Goal: Transaction & Acquisition: Purchase product/service

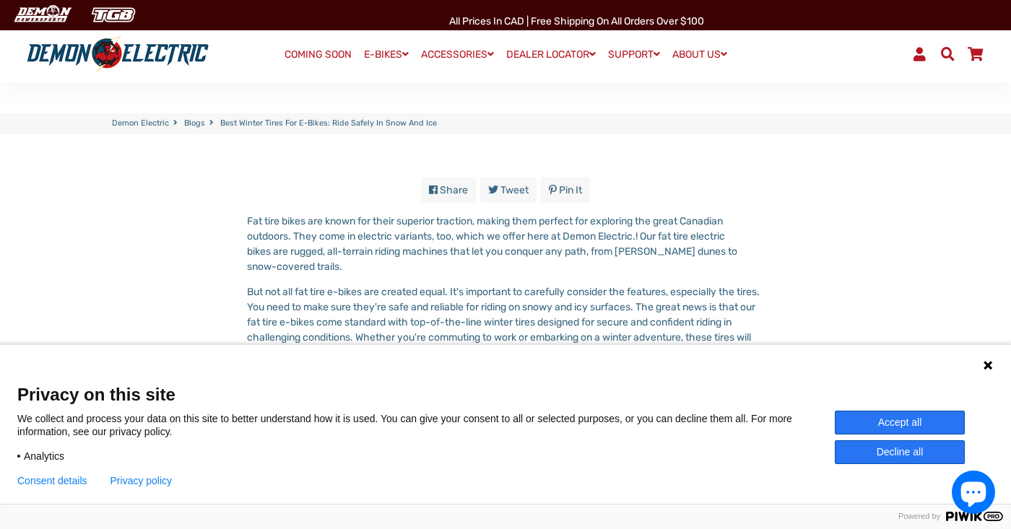
scroll to position [390, 0]
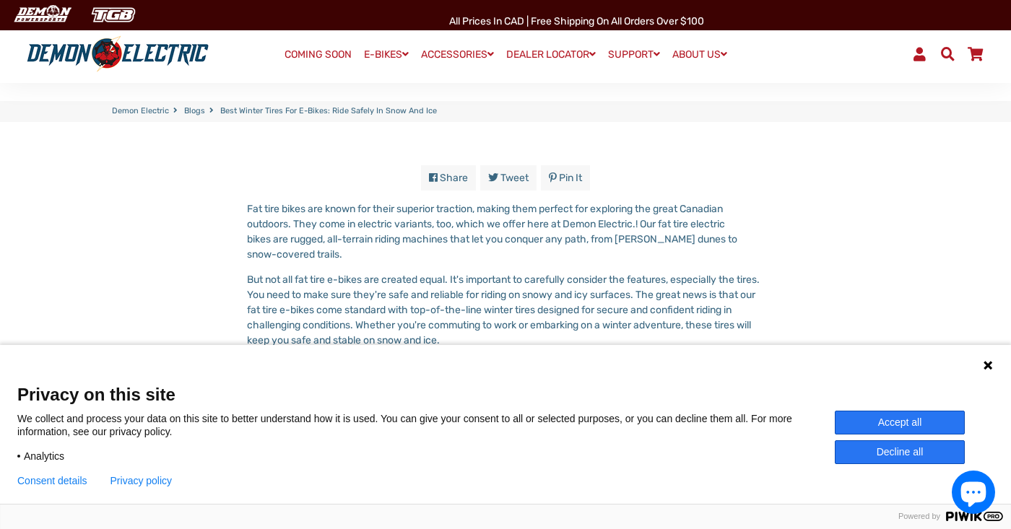
click at [986, 365] on icon at bounding box center [988, 366] width 12 height 12
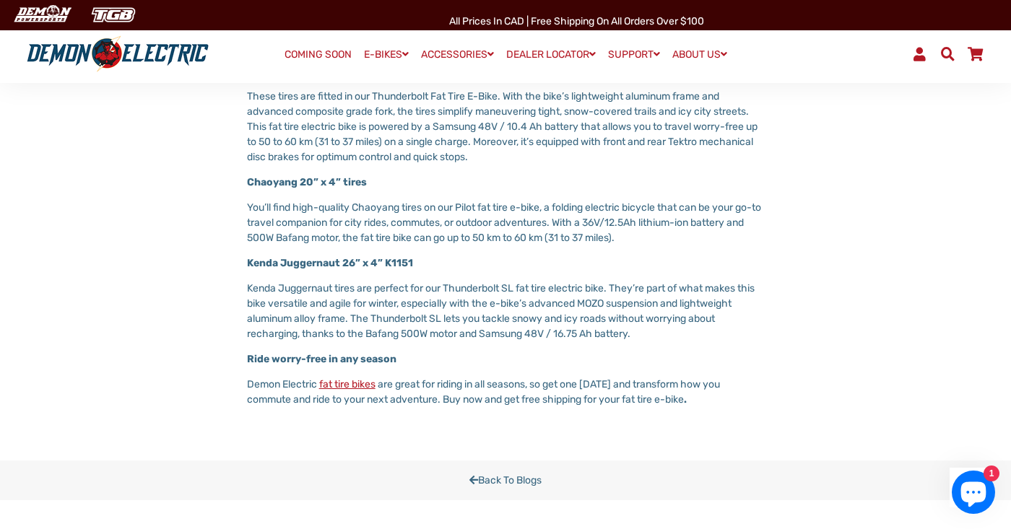
scroll to position [0, 0]
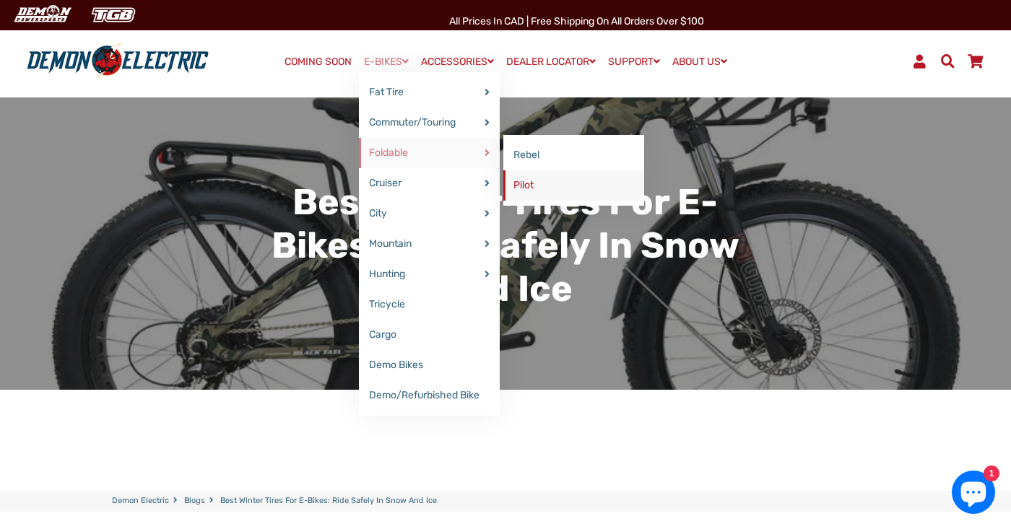
click at [524, 185] on link "Pilot" at bounding box center [573, 185] width 141 height 30
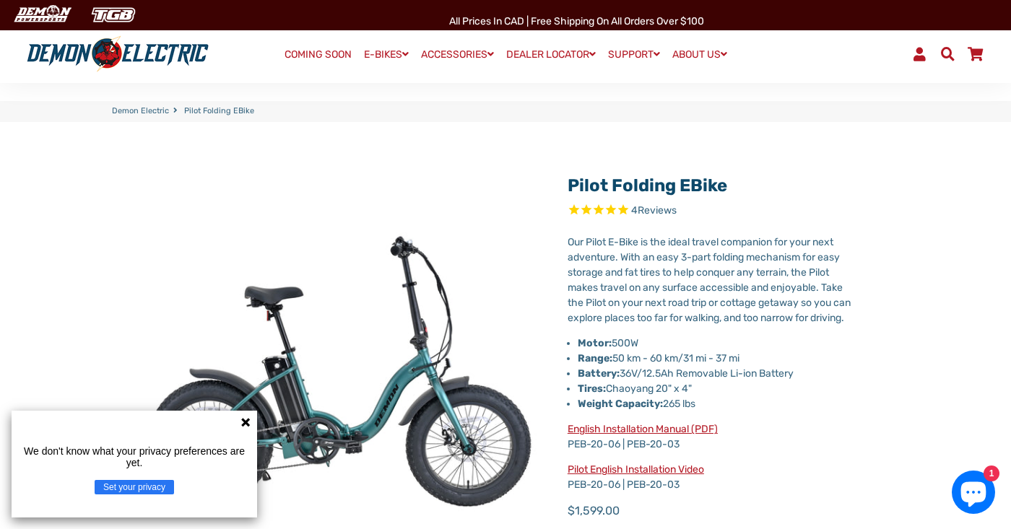
select select "******"
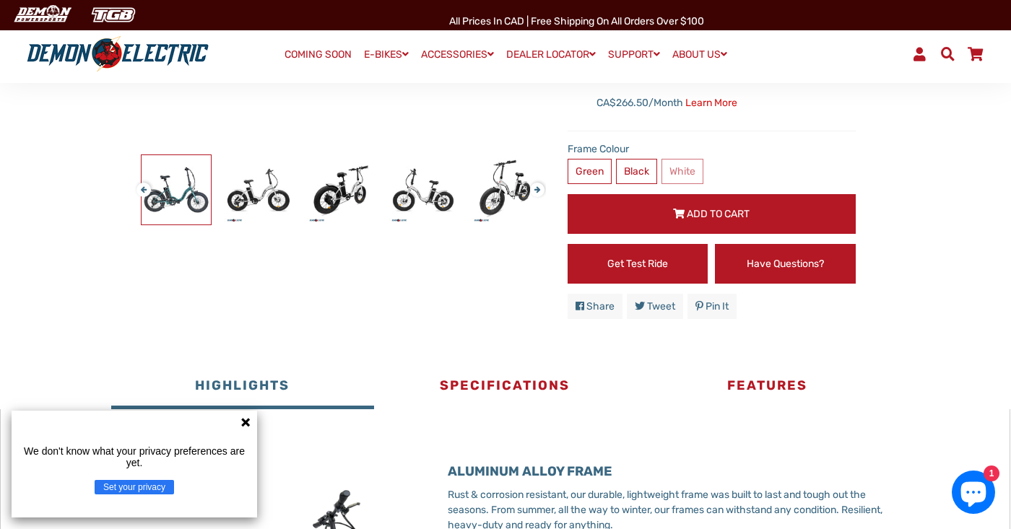
scroll to position [438, 0]
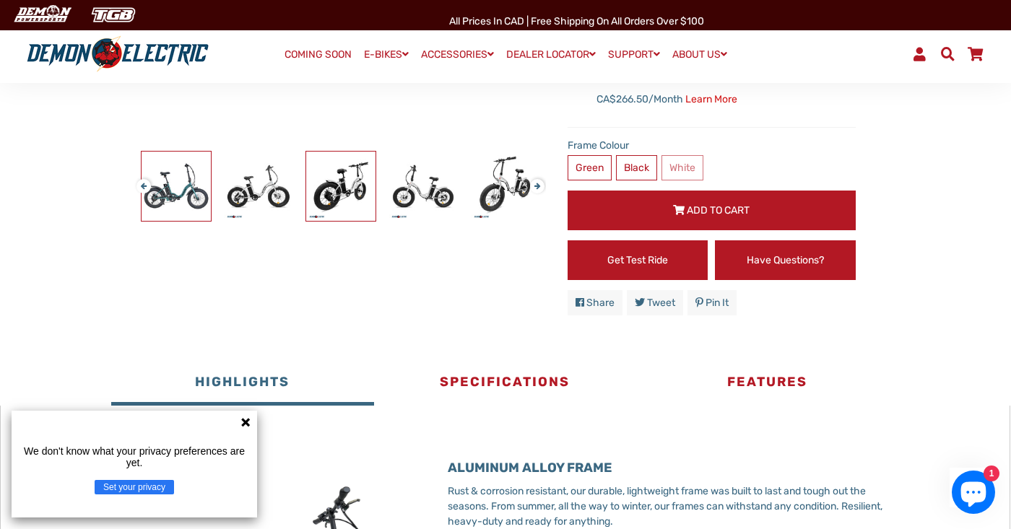
click at [326, 196] on img at bounding box center [340, 186] width 69 height 69
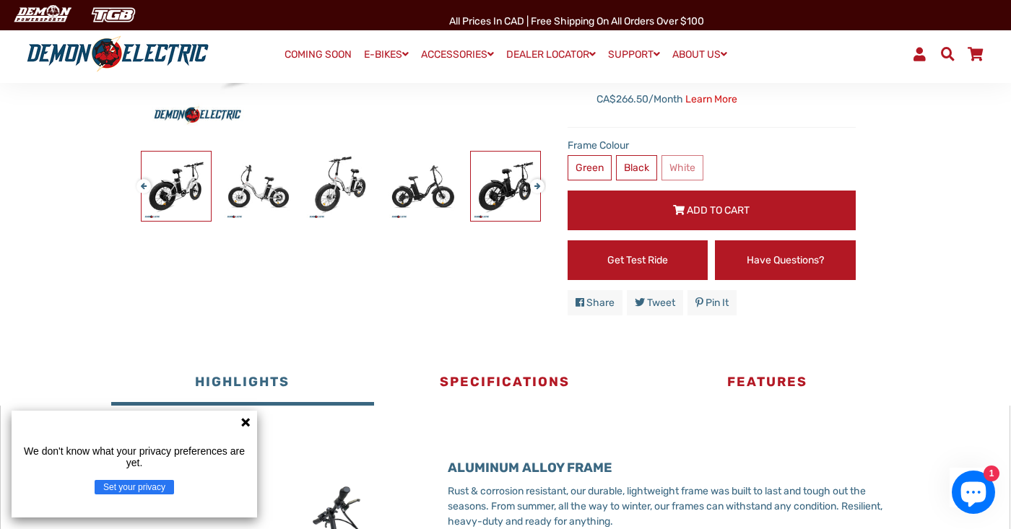
click at [476, 207] on img at bounding box center [505, 186] width 69 height 69
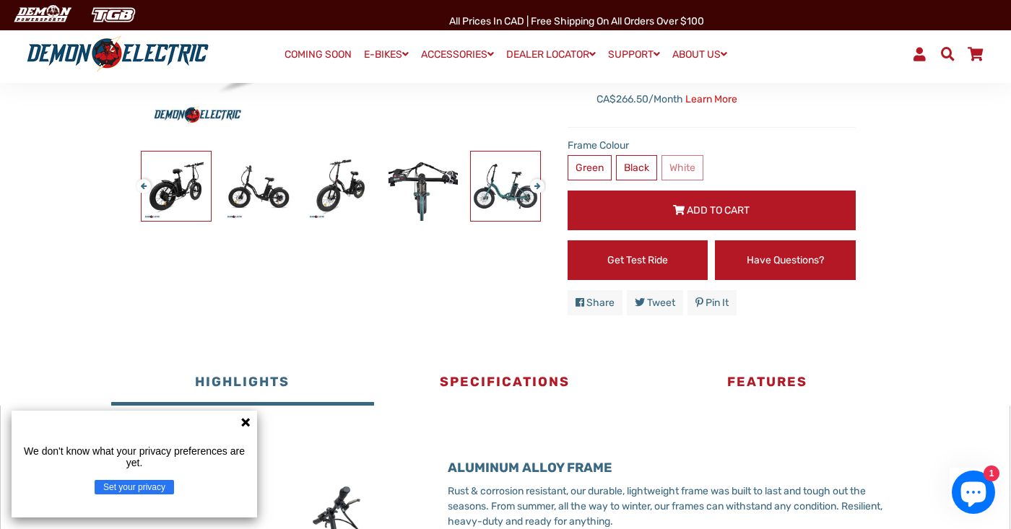
click at [520, 209] on img at bounding box center [505, 186] width 69 height 69
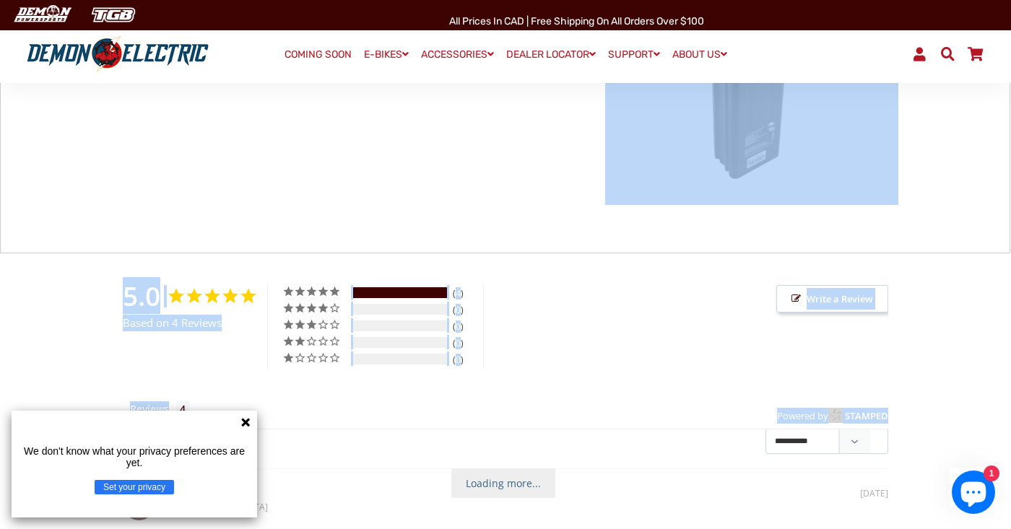
scroll to position [1837, 0]
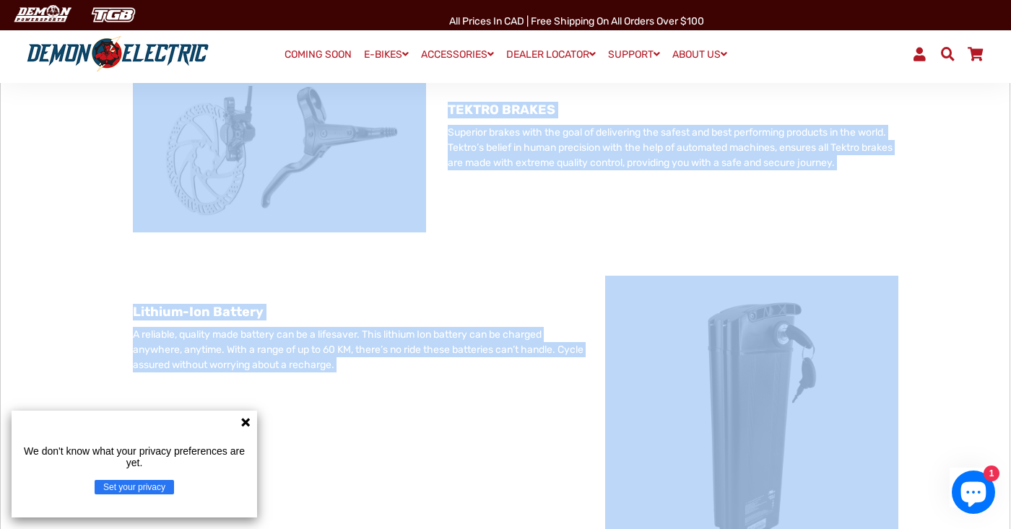
drag, startPoint x: 290, startPoint y: 212, endPoint x: 460, endPoint y: -30, distance: 296.2
